Goal: Transaction & Acquisition: Purchase product/service

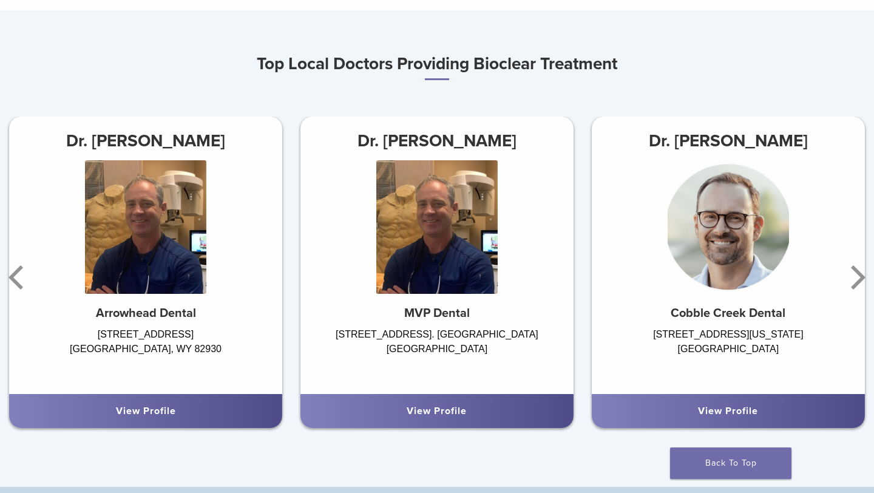
scroll to position [694, 0]
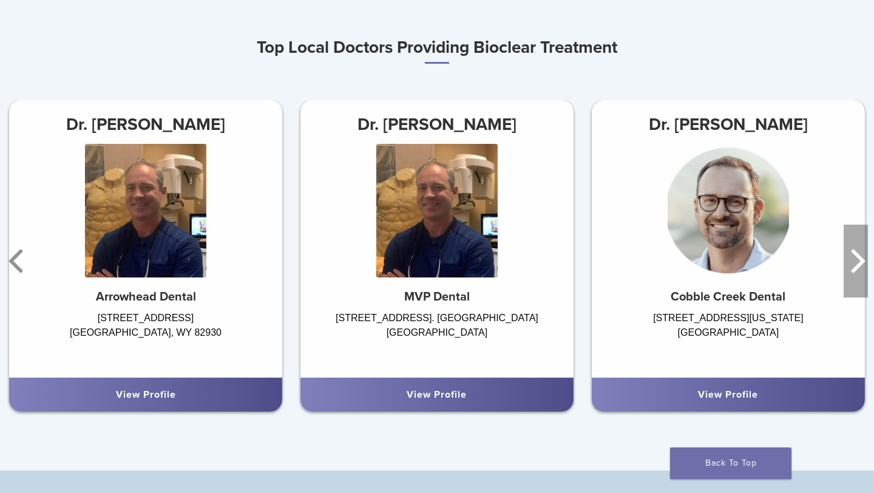
click at [858, 255] on icon "Next" at bounding box center [858, 261] width 15 height 24
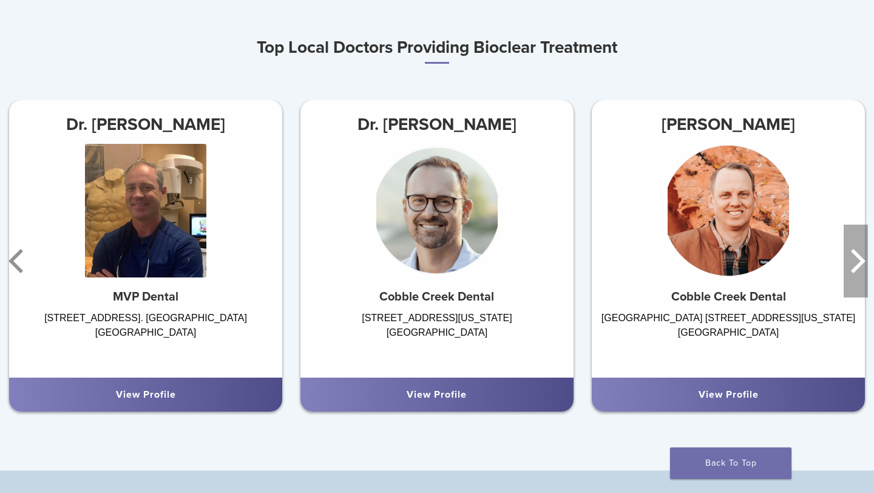
click at [858, 255] on icon "Next" at bounding box center [858, 261] width 15 height 24
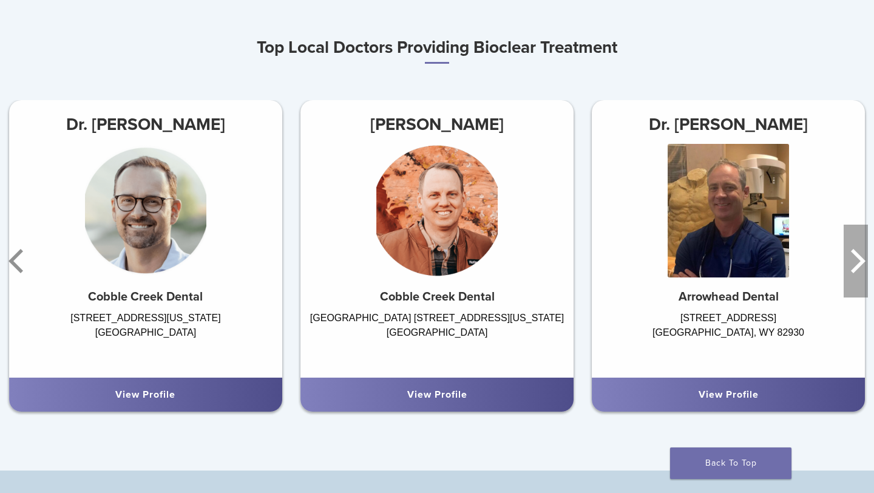
click at [858, 255] on icon "Next" at bounding box center [858, 261] width 15 height 24
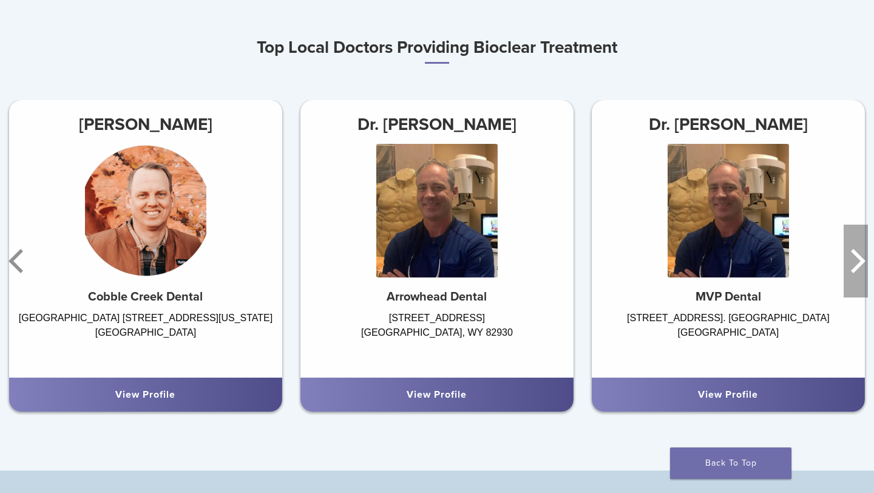
click at [858, 256] on icon "Next" at bounding box center [858, 261] width 15 height 24
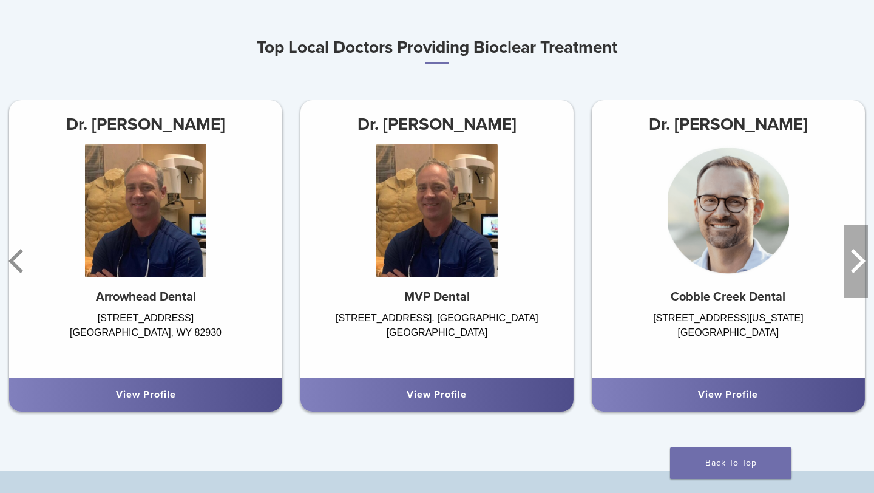
click at [858, 256] on icon "Next" at bounding box center [858, 261] width 15 height 24
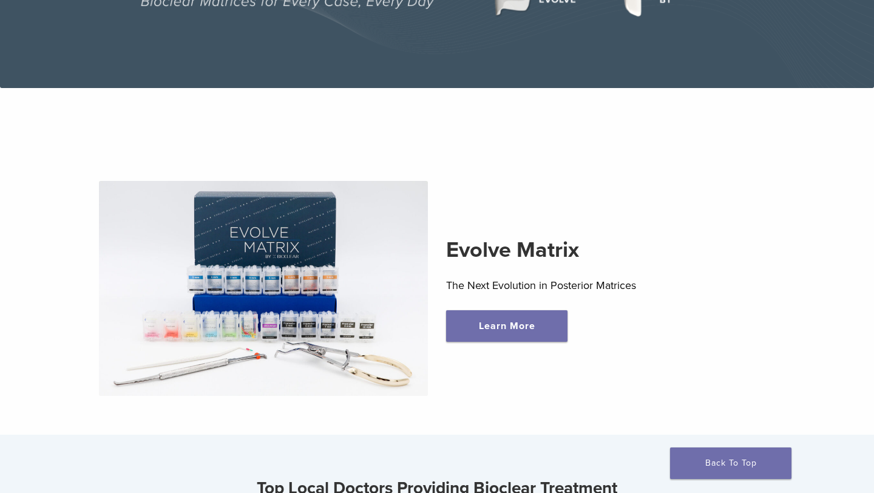
scroll to position [342, 0]
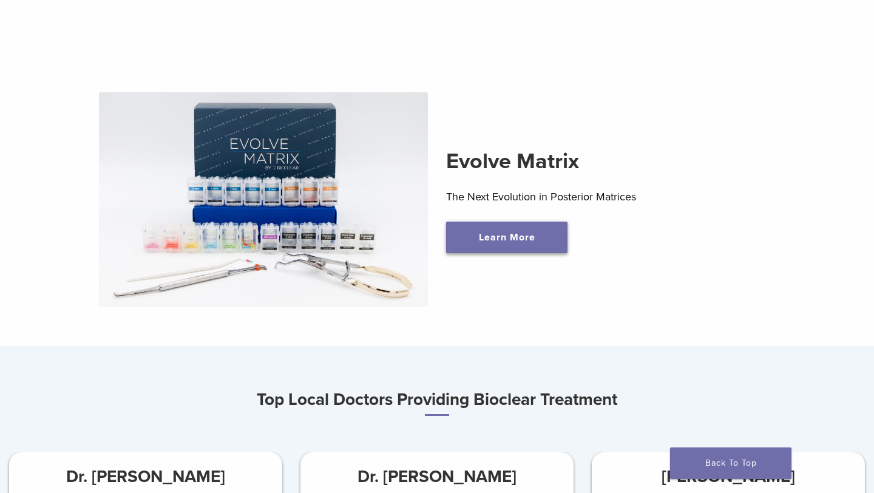
click at [483, 235] on link "Learn More" at bounding box center [506, 238] width 121 height 32
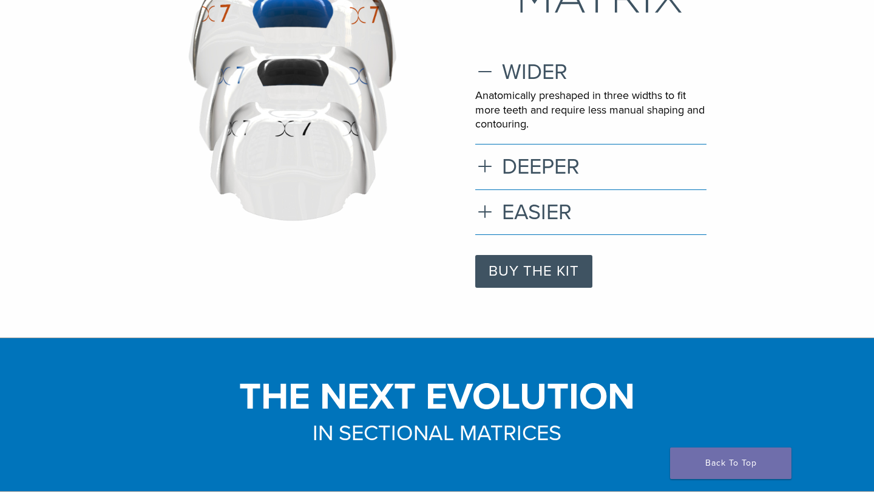
scroll to position [246, 0]
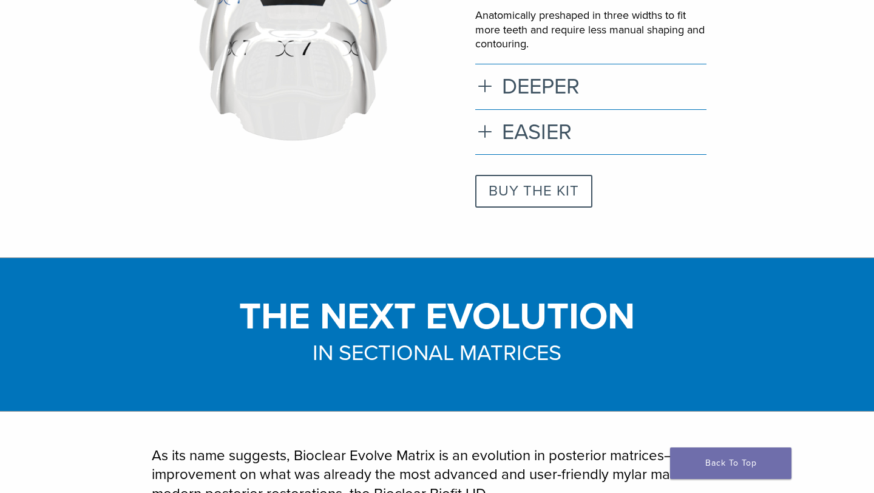
click at [518, 186] on link "BUY THE KIT" at bounding box center [533, 191] width 117 height 33
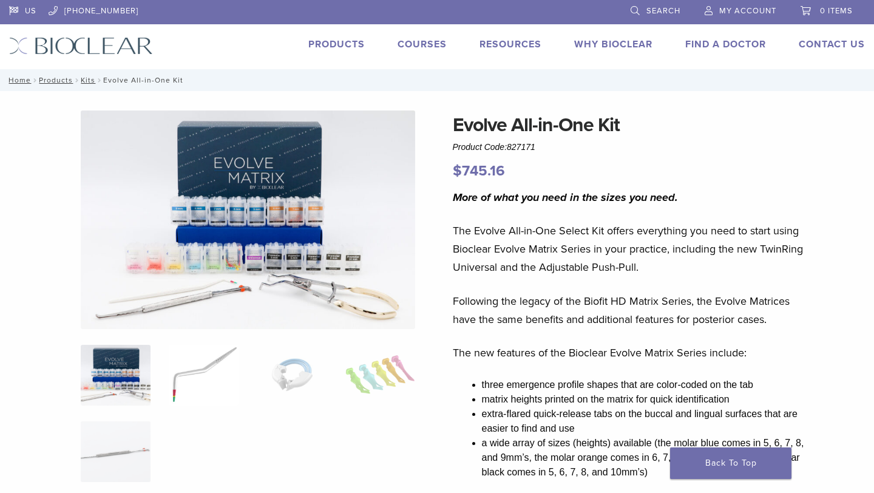
click at [201, 379] on img at bounding box center [204, 375] width 70 height 61
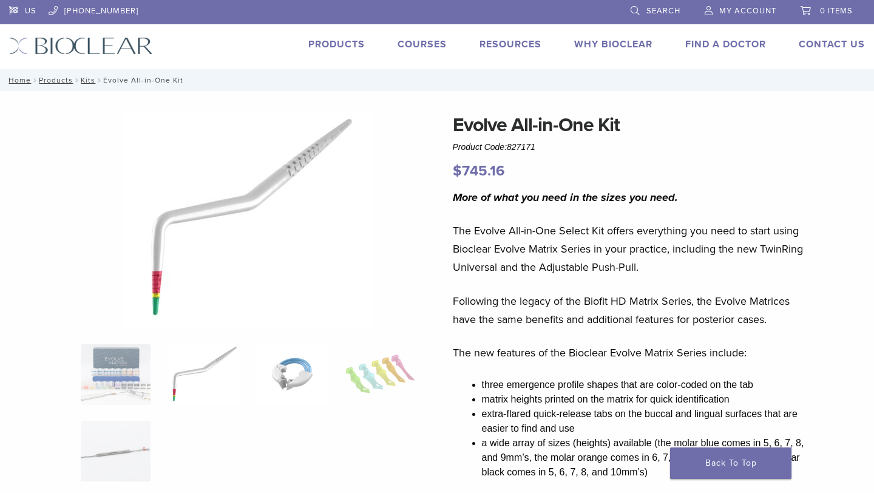
click at [295, 380] on img at bounding box center [292, 374] width 70 height 61
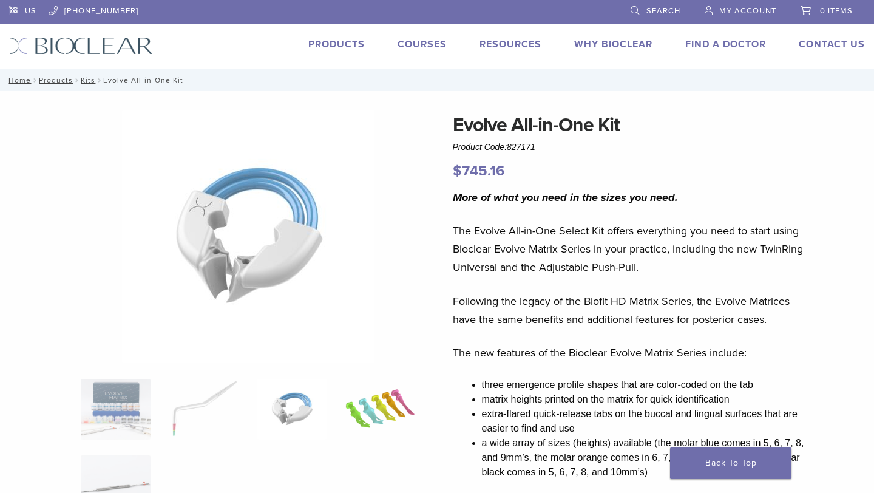
click at [370, 401] on img at bounding box center [380, 409] width 70 height 61
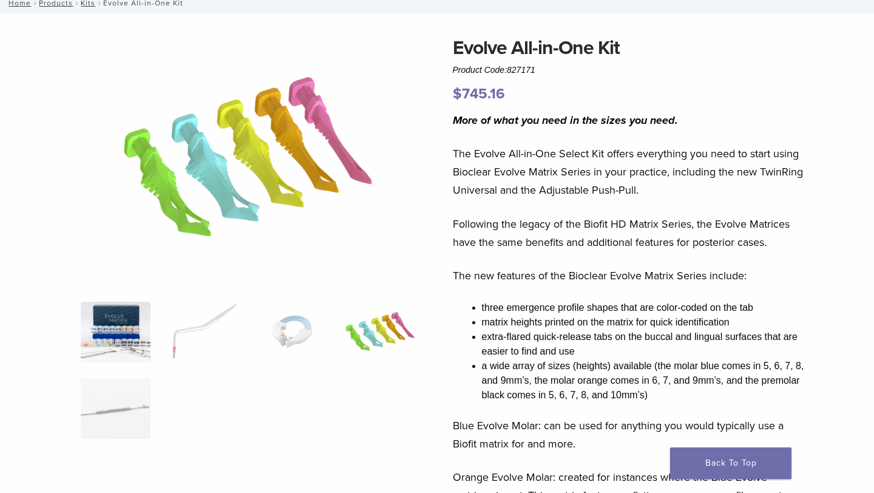
scroll to position [111, 0]
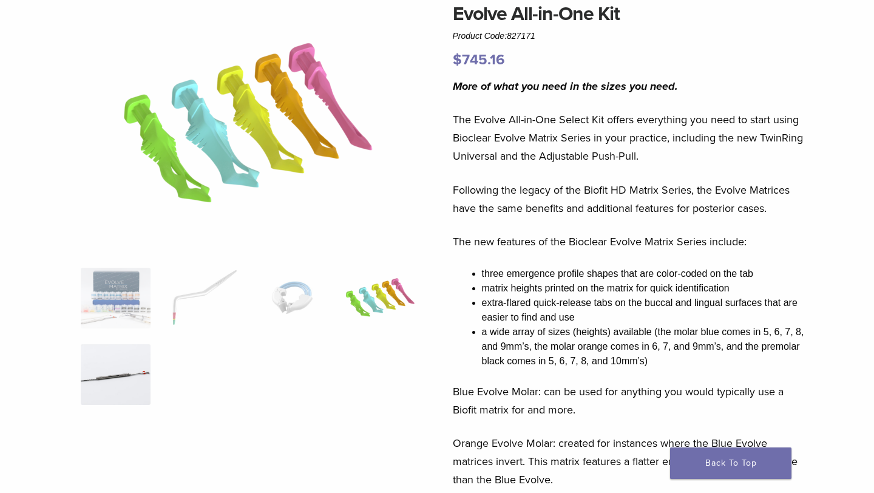
click at [114, 379] on img at bounding box center [116, 374] width 70 height 61
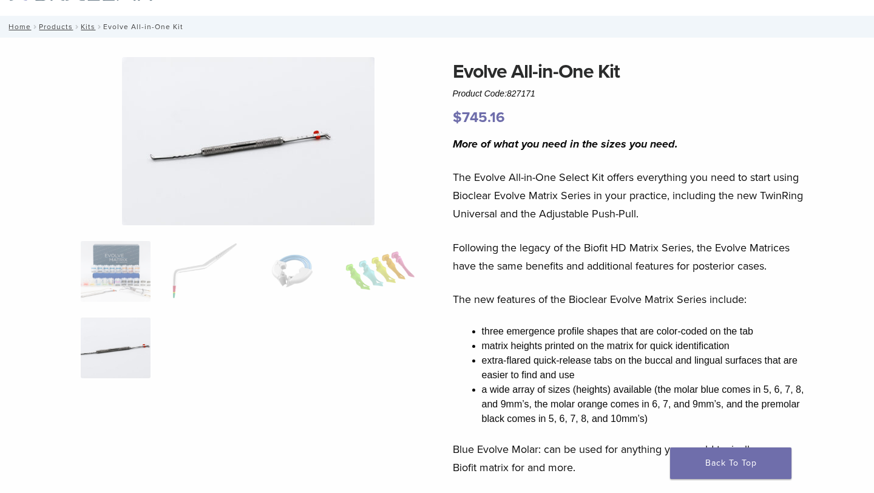
scroll to position [0, 0]
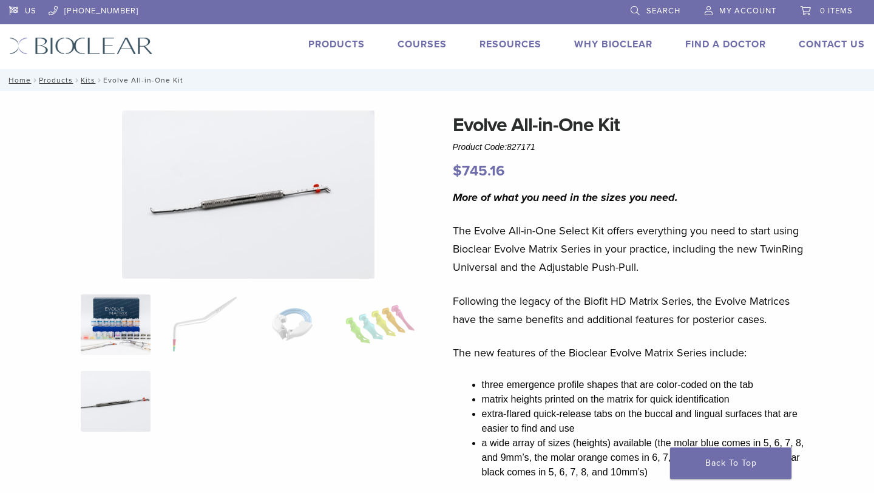
click at [114, 327] on img at bounding box center [116, 324] width 70 height 61
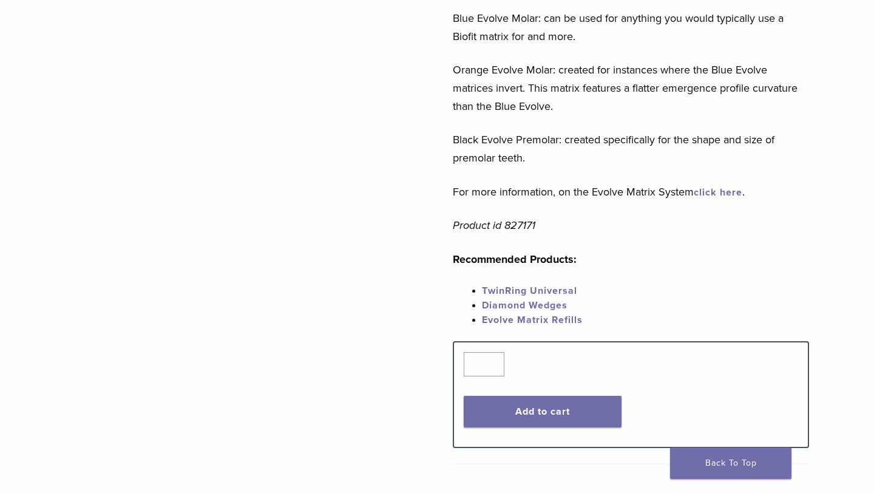
scroll to position [633, 0]
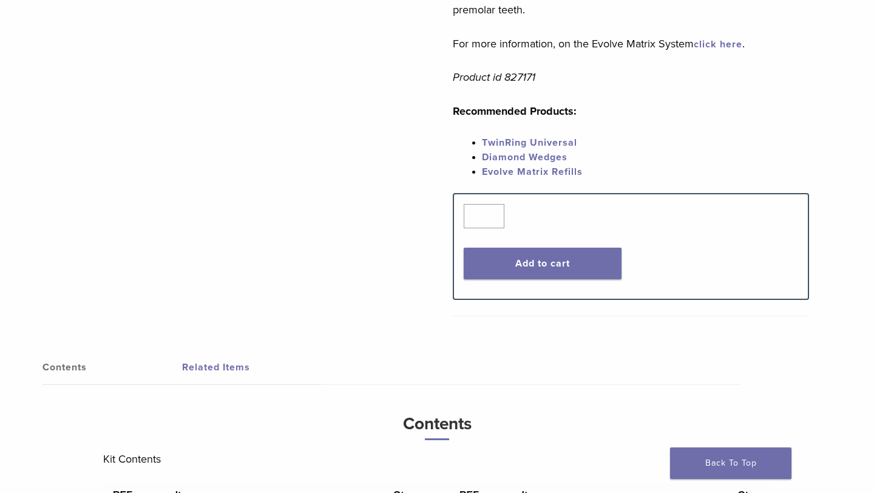
click at [507, 172] on link "Evolve Matrix Refills" at bounding box center [532, 172] width 101 height 12
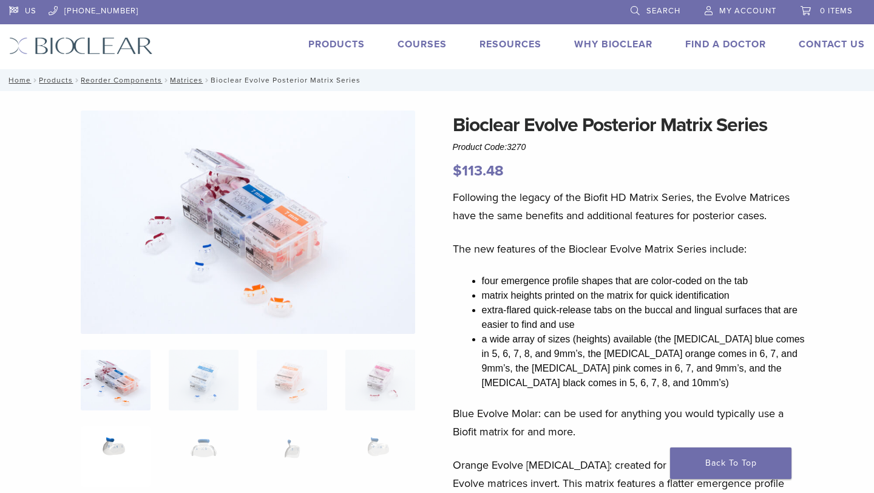
click at [106, 451] on img at bounding box center [116, 456] width 70 height 61
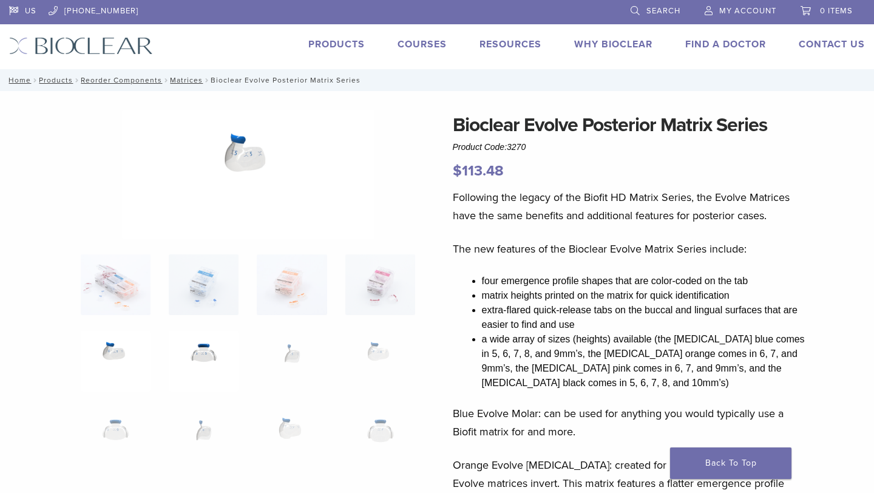
click at [192, 354] on img at bounding box center [204, 361] width 70 height 61
click at [316, 362] on img at bounding box center [292, 361] width 70 height 61
click at [364, 356] on img at bounding box center [380, 361] width 70 height 61
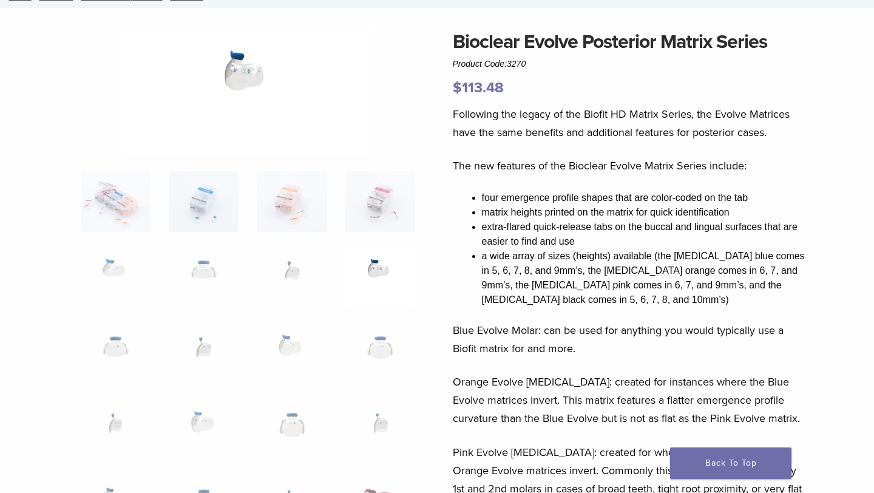
scroll to position [87, 0]
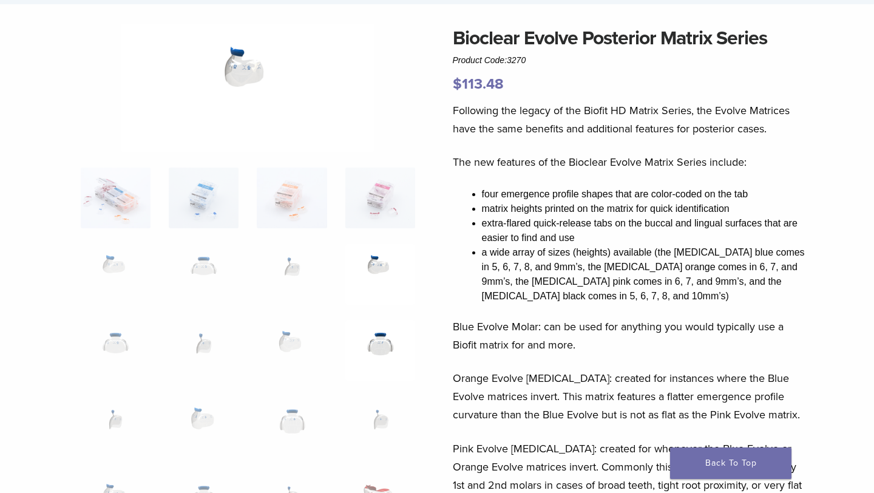
click at [381, 341] on img at bounding box center [380, 350] width 70 height 61
click at [373, 185] on img at bounding box center [380, 198] width 70 height 61
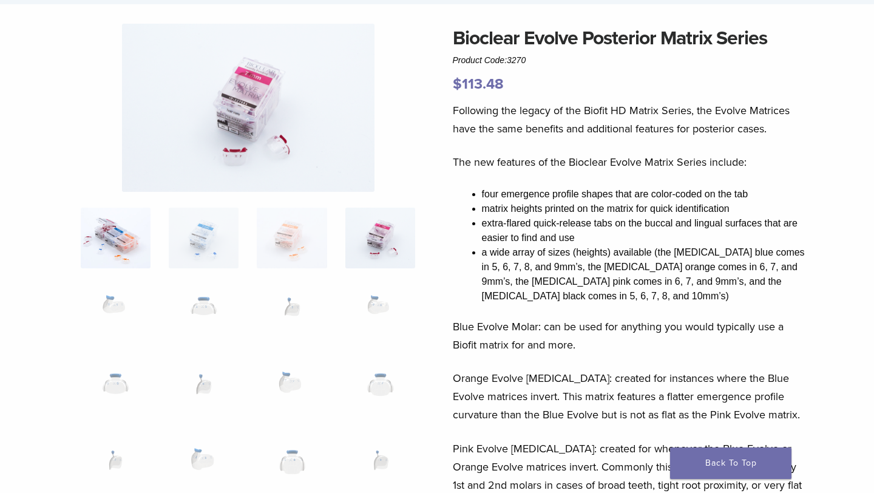
click at [115, 236] on img at bounding box center [116, 238] width 70 height 61
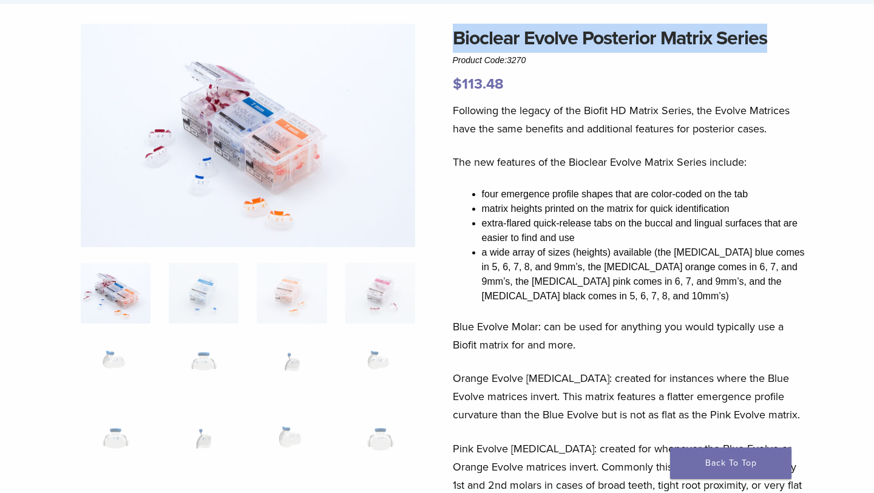
drag, startPoint x: 450, startPoint y: 36, endPoint x: 771, endPoint y: 40, distance: 321.2
copy h1 "Bioclear Evolve Posterior Matrix Series"
